Goal: Task Accomplishment & Management: Complete application form

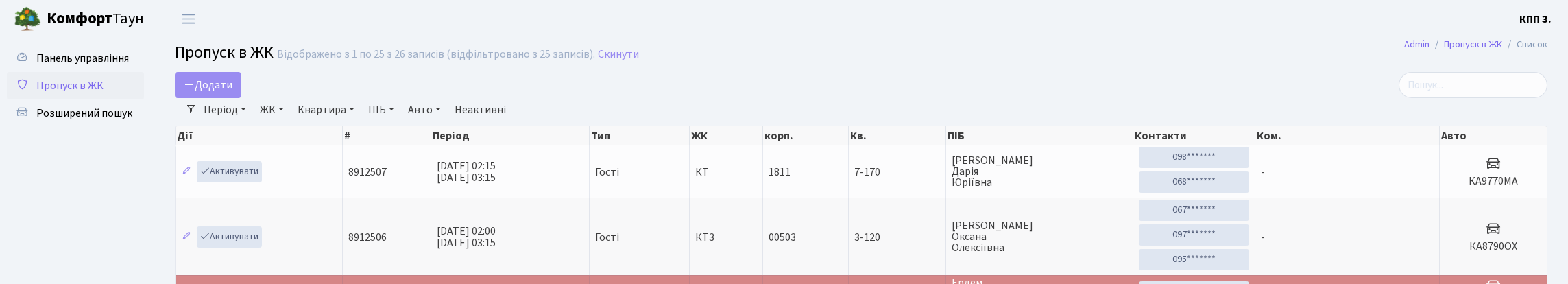
select select "25"
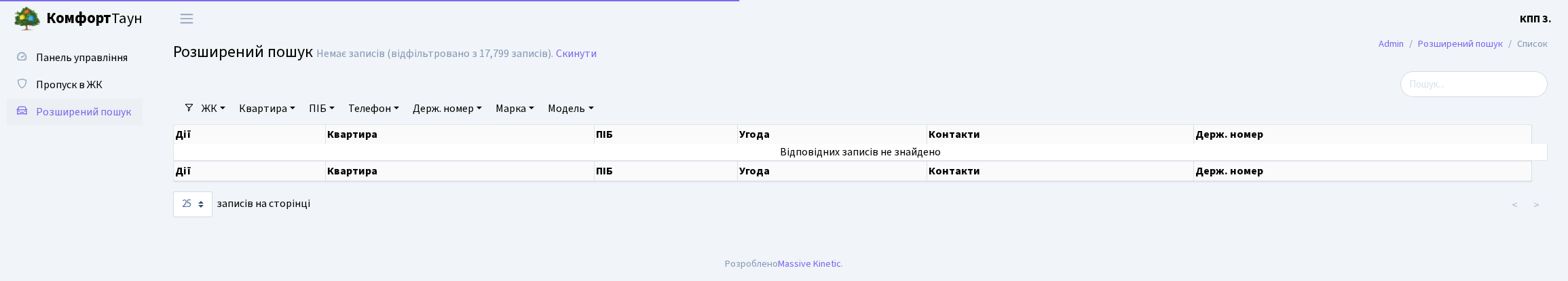
select select "25"
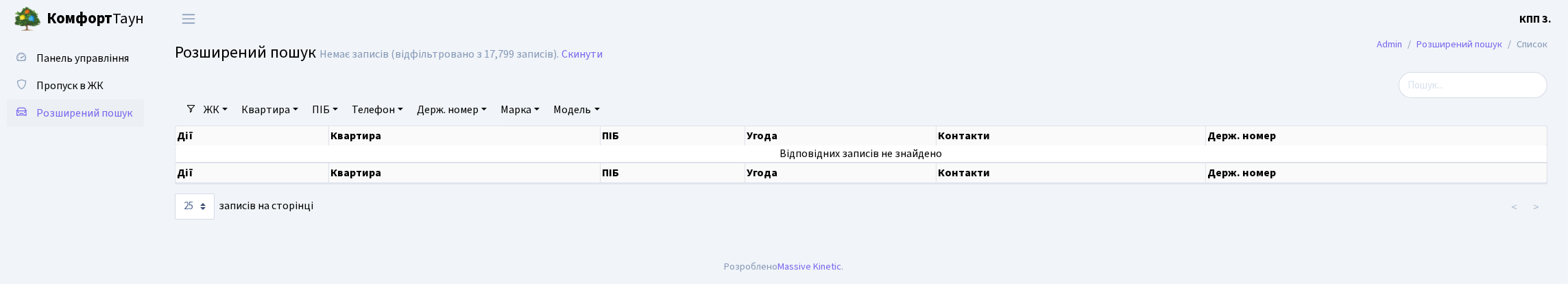
click at [492, 121] on link "Держ. номер" at bounding box center [451, 110] width 81 height 23
type input "1874"
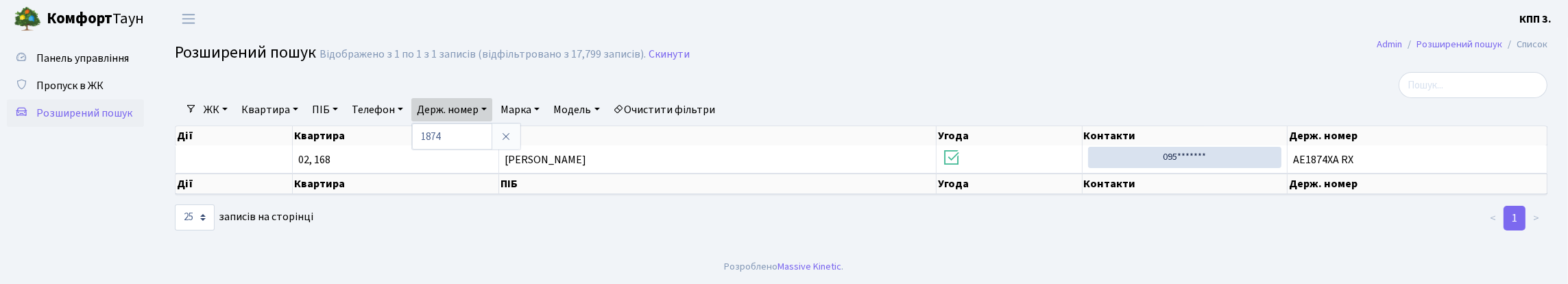
click at [721, 121] on link "Очистити фільтри" at bounding box center [664, 110] width 113 height 23
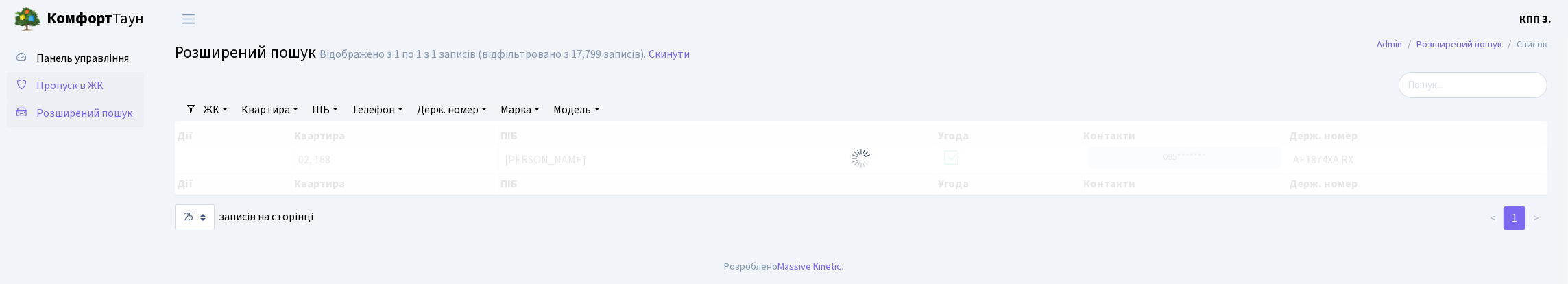
click at [72, 93] on span "Пропуск в ЖК" at bounding box center [70, 86] width 67 height 15
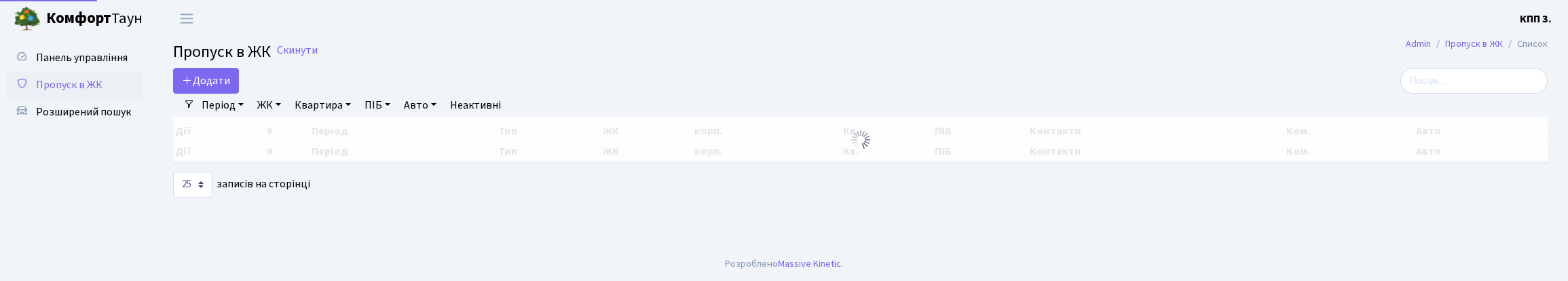
select select "25"
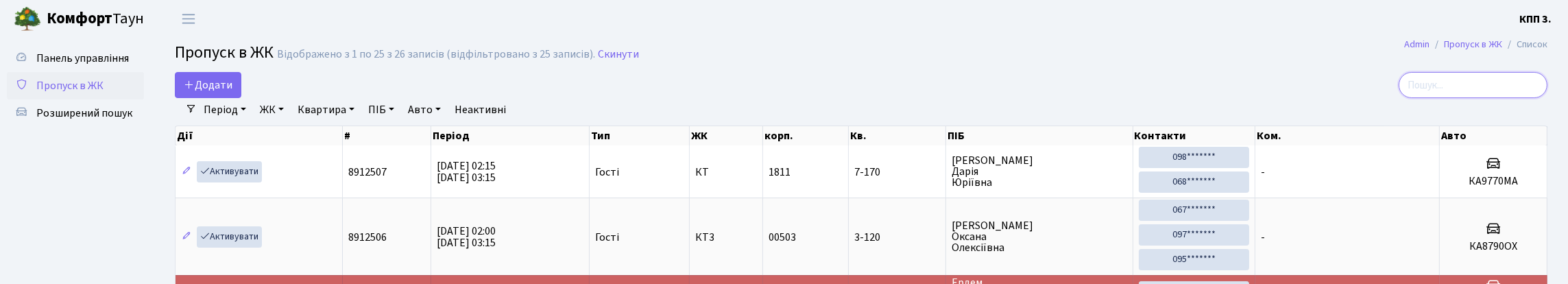
click at [1420, 98] on input "search" at bounding box center [1473, 85] width 149 height 26
click at [76, 121] on span "Розширений пошук" at bounding box center [84, 113] width 96 height 15
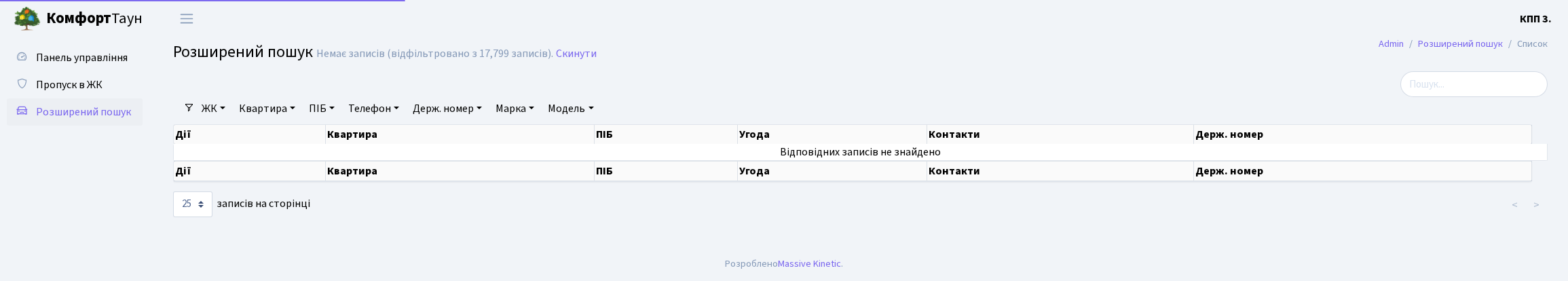
select select "25"
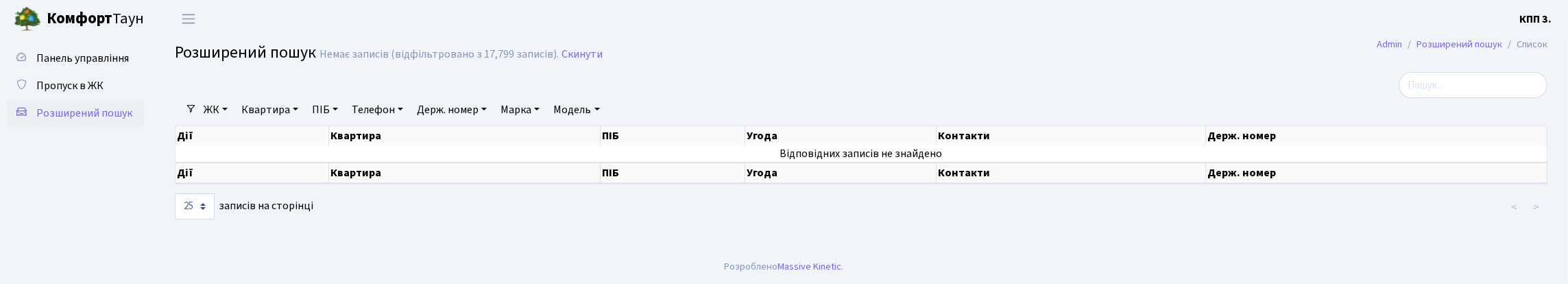
click at [492, 121] on link "Держ. номер" at bounding box center [451, 110] width 81 height 23
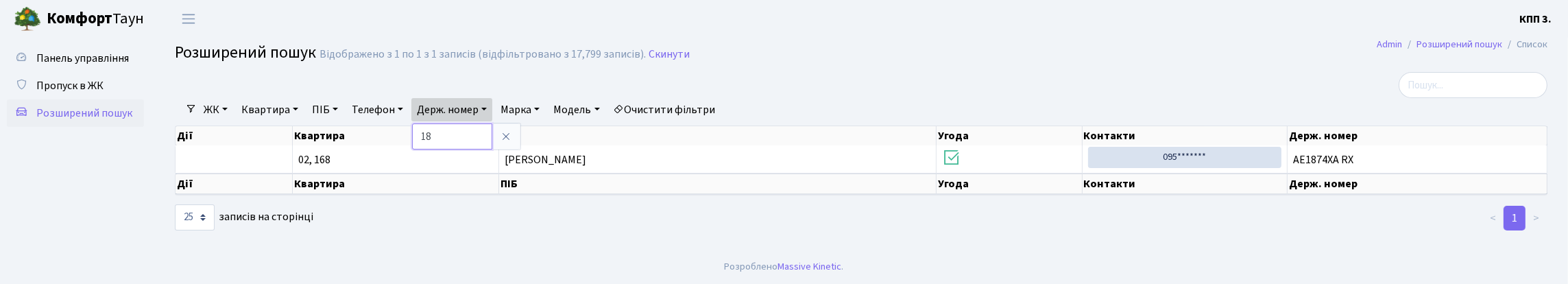
type input "1"
drag, startPoint x: 821, startPoint y: 129, endPoint x: 821, endPoint y: 98, distance: 31.0
click at [721, 119] on li "Очистити фільтри" at bounding box center [664, 110] width 113 height 23
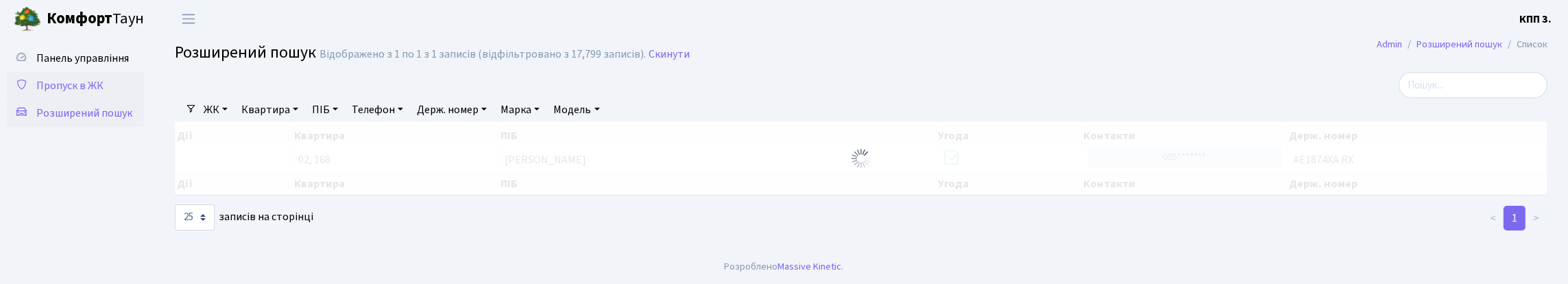
click at [58, 93] on span "Пропуск в ЖК" at bounding box center [70, 86] width 67 height 15
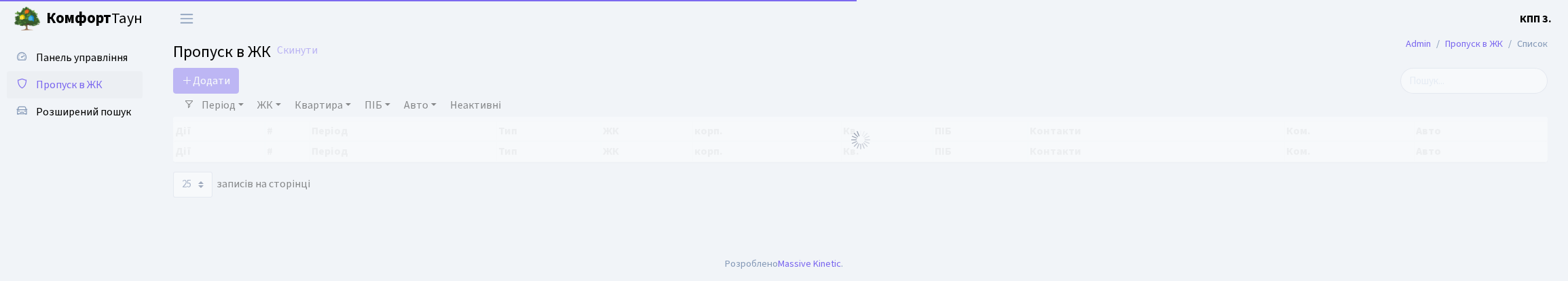
select select "25"
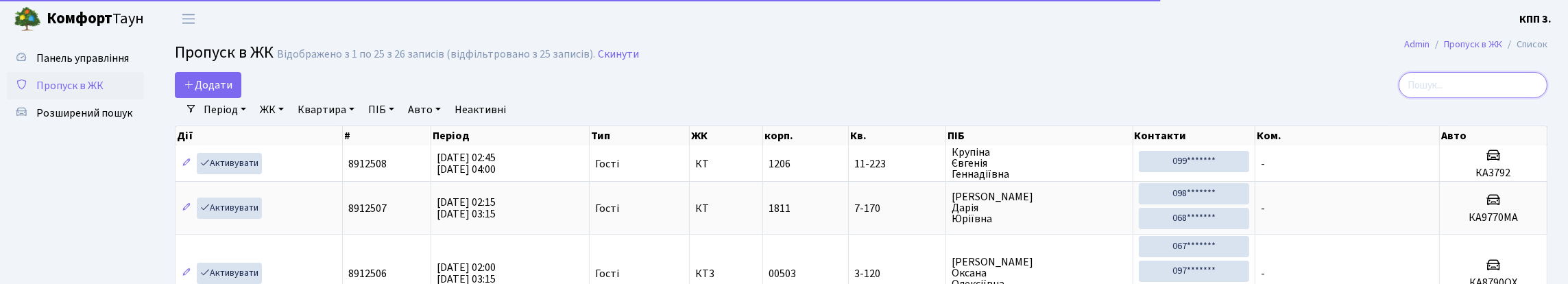
click at [1415, 96] on input "search" at bounding box center [1473, 85] width 149 height 26
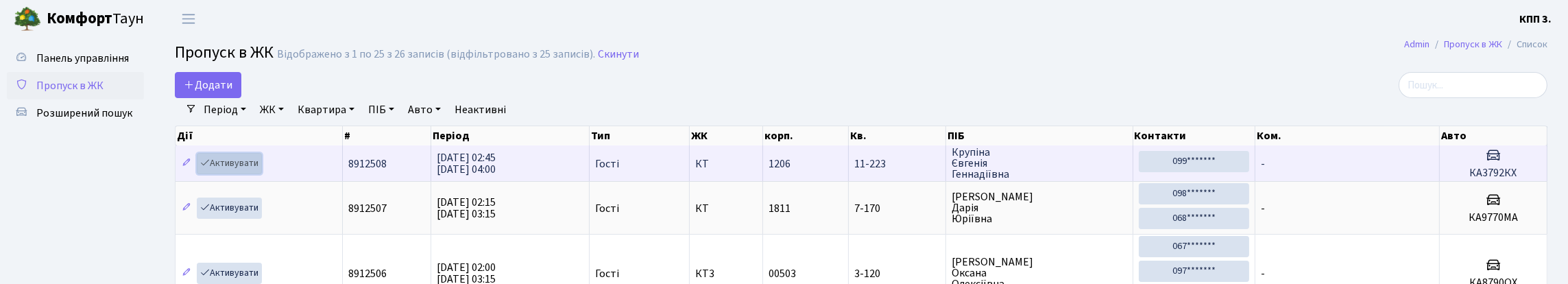
click at [248, 174] on link "Активувати" at bounding box center [229, 163] width 65 height 21
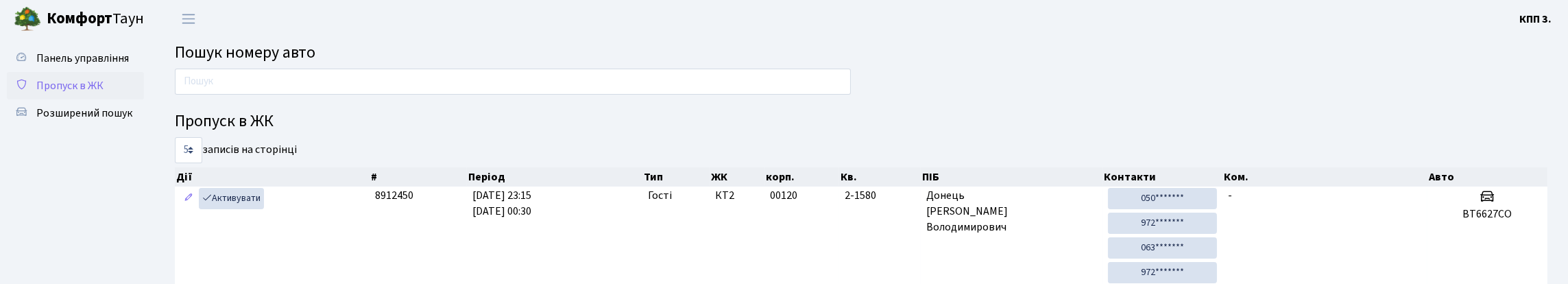
click at [75, 93] on span "Пропуск в ЖК" at bounding box center [70, 86] width 67 height 15
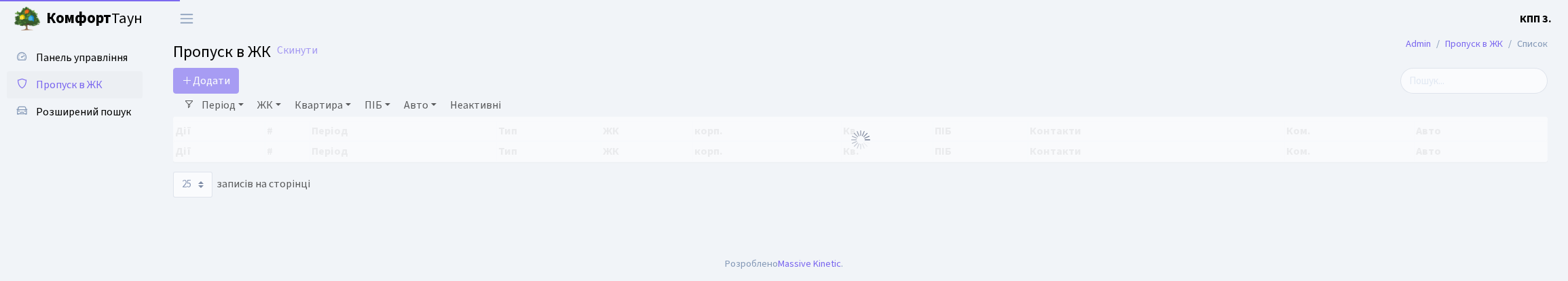
select select "25"
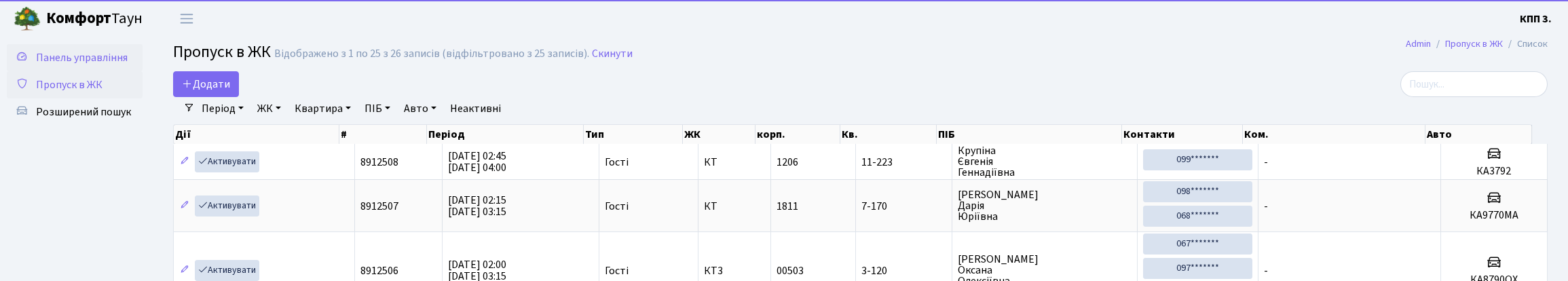
click at [56, 57] on span "Панель управління" at bounding box center [81, 58] width 92 height 15
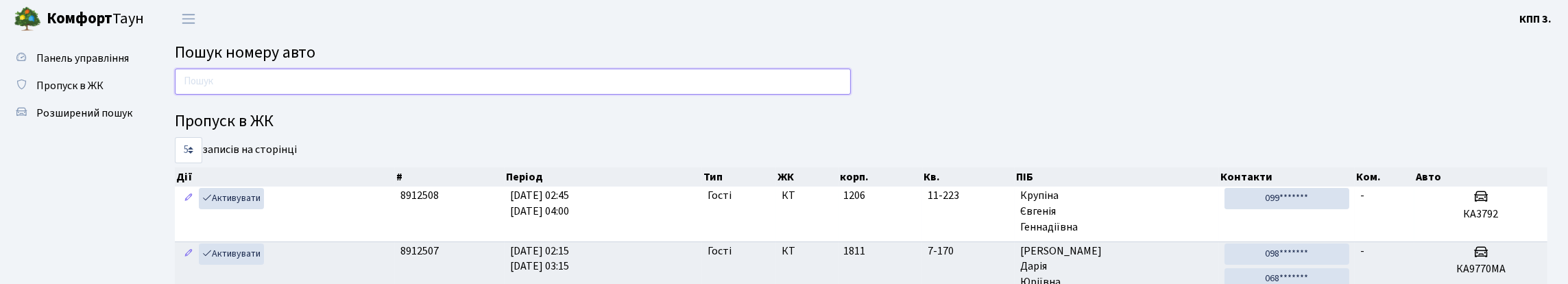
click at [330, 94] on input "text" at bounding box center [512, 81] width 676 height 26
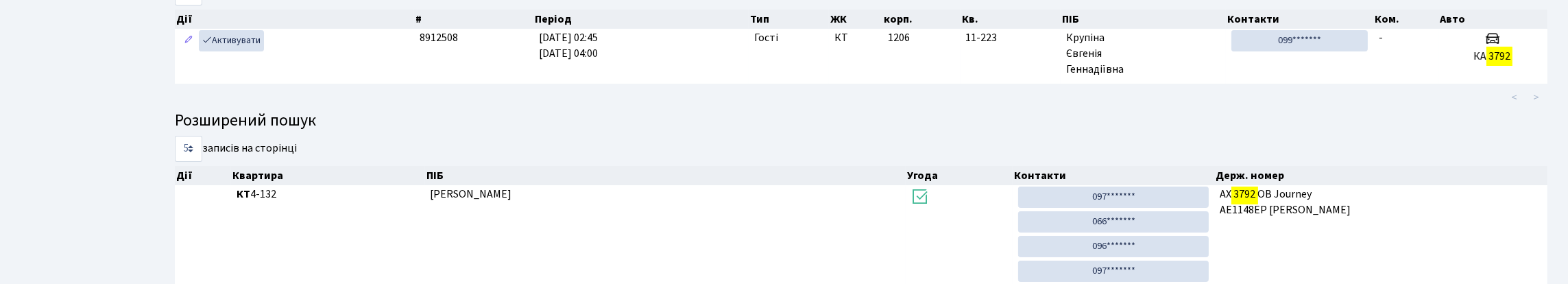
scroll to position [206, 0]
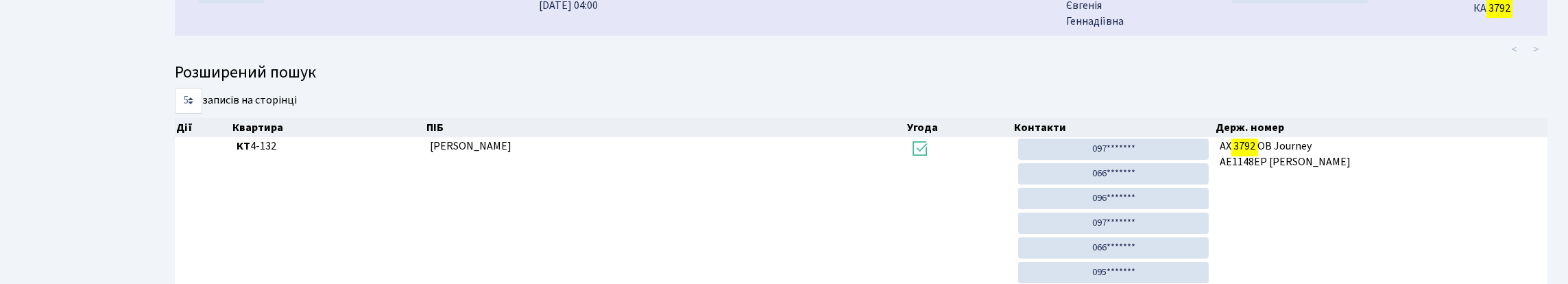
type input "3792"
click at [1197, 30] on span "Крупіна Євгенія Геннадіївна" at bounding box center [1143, 6] width 154 height 48
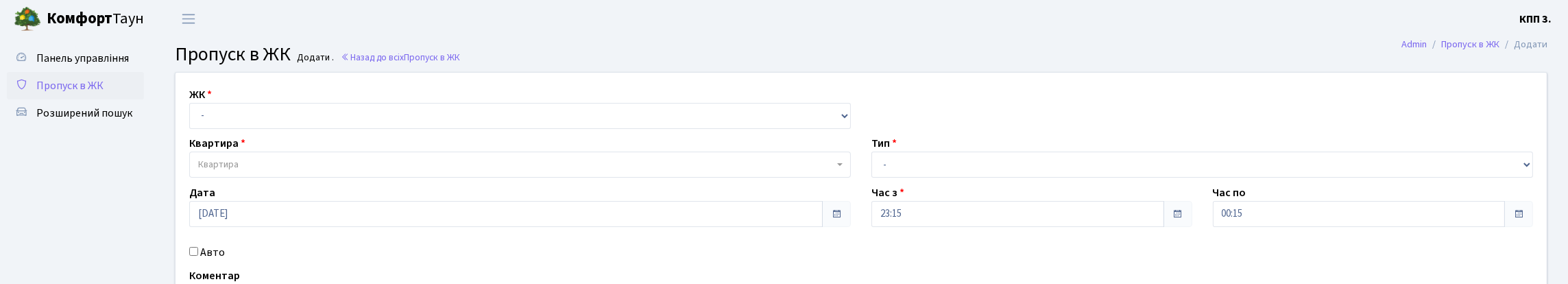
click at [69, 93] on span "Пропуск в ЖК" at bounding box center [70, 86] width 67 height 15
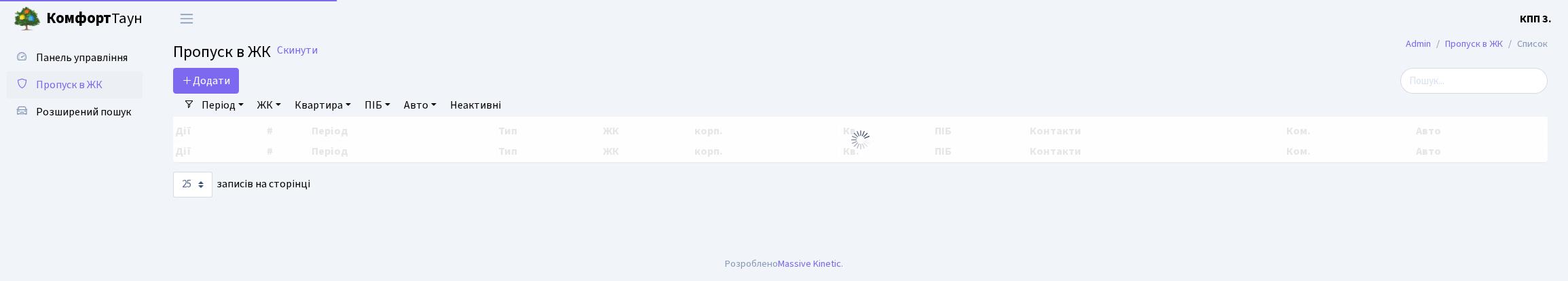
select select "25"
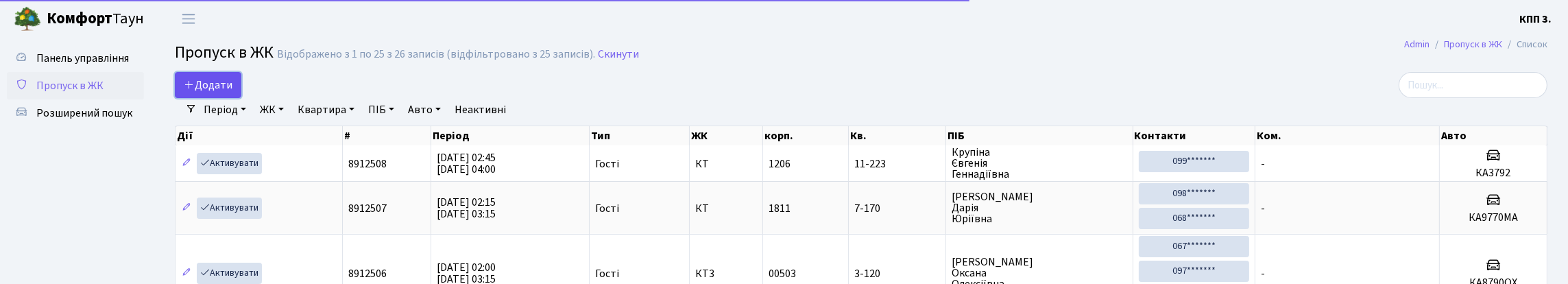
click at [230, 88] on span "Додати" at bounding box center [208, 85] width 49 height 15
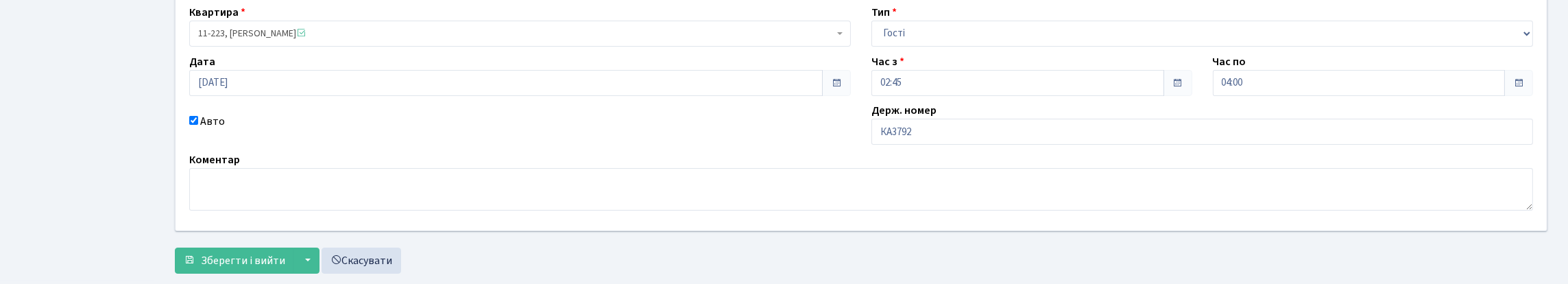
scroll to position [137, 0]
click at [961, 142] on input "КА3792" at bounding box center [1202, 129] width 662 height 26
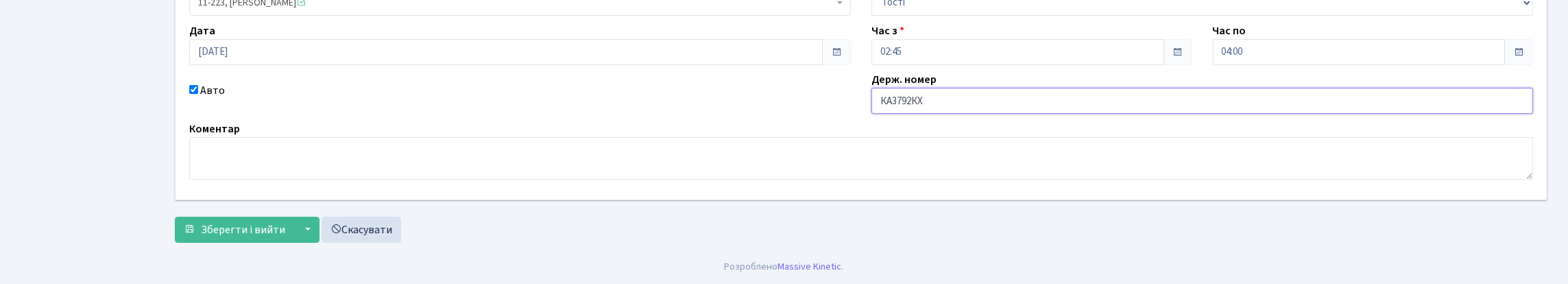
scroll to position [258, 0]
type input "КА3792КХ"
click at [262, 222] on span "Зберегти і вийти" at bounding box center [243, 230] width 84 height 15
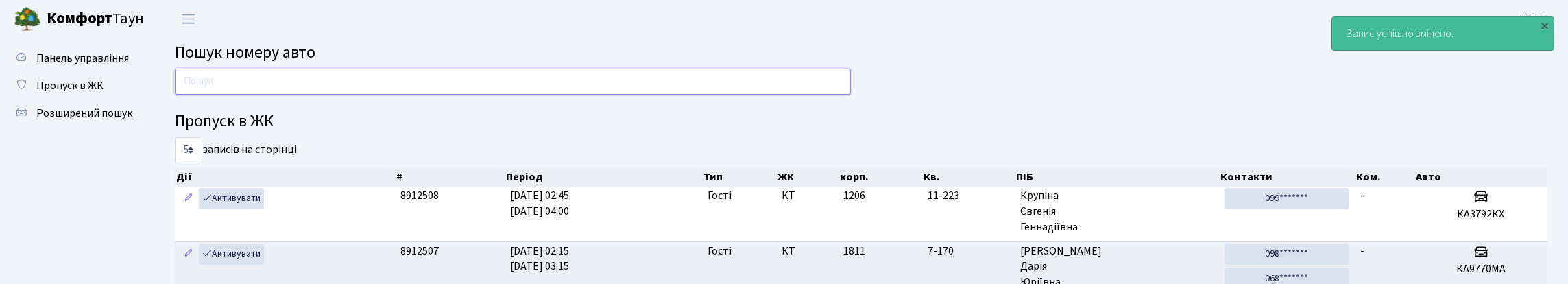
click at [416, 92] on input "text" at bounding box center [512, 81] width 676 height 26
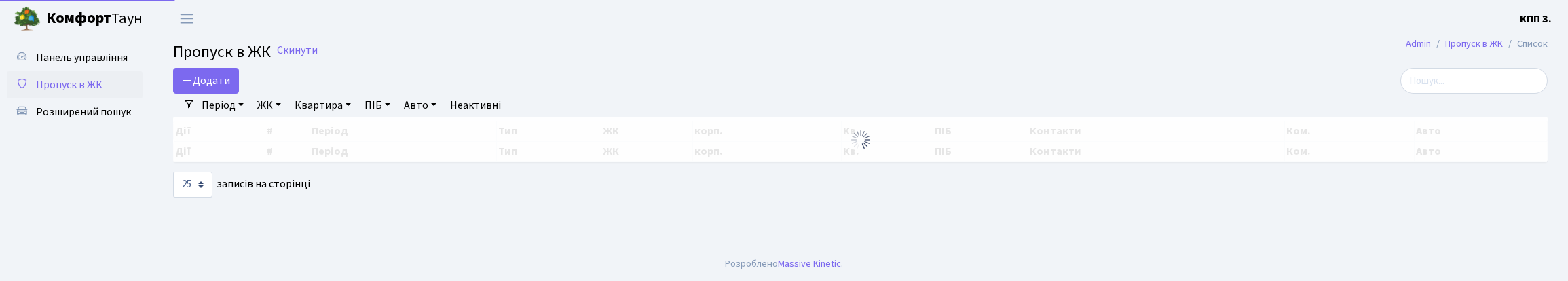
select select "25"
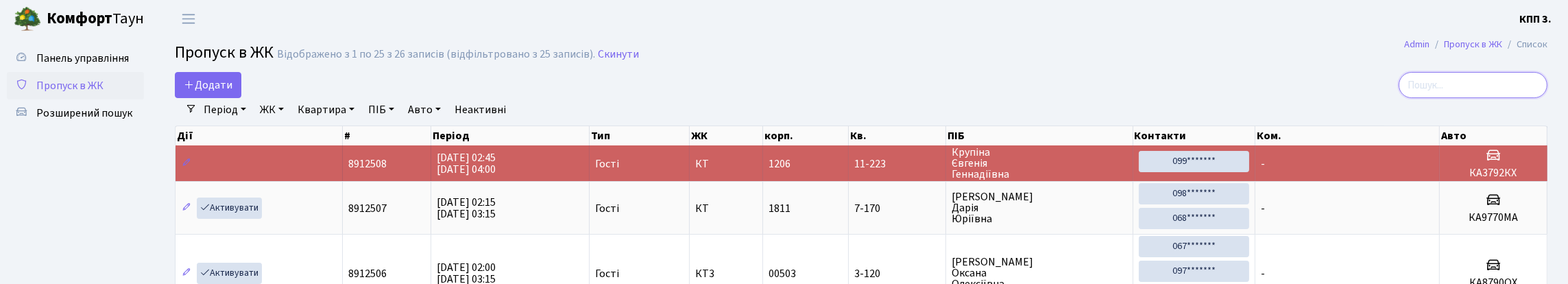
click at [1457, 96] on input "search" at bounding box center [1473, 85] width 149 height 26
